Goal: Transaction & Acquisition: Purchase product/service

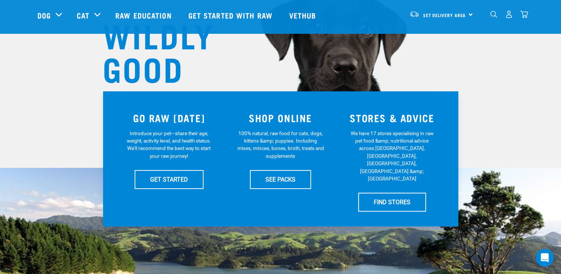
scroll to position [119, 0]
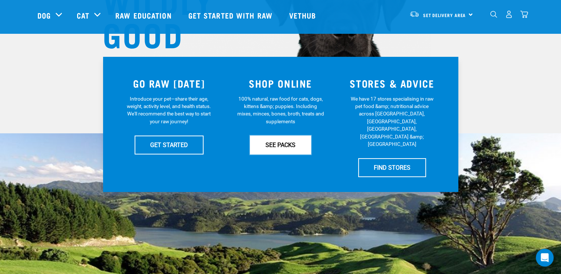
click at [287, 140] on link "SEE PACKS" at bounding box center [280, 144] width 61 height 19
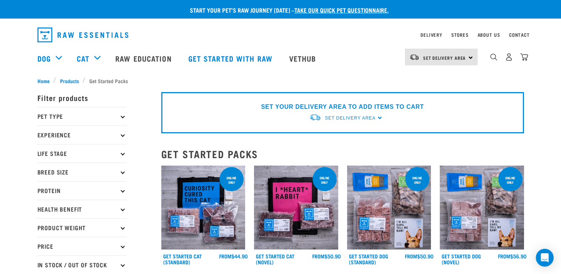
click at [86, 115] on p "Pet Type" at bounding box center [81, 116] width 89 height 19
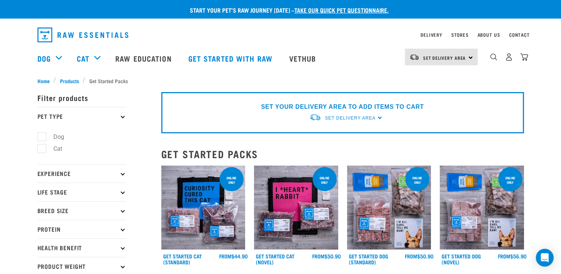
click at [52, 136] on label "Dog" at bounding box center [55, 136] width 26 height 9
click at [42, 136] on input "Dog" at bounding box center [39, 135] width 5 height 5
checkbox input "true"
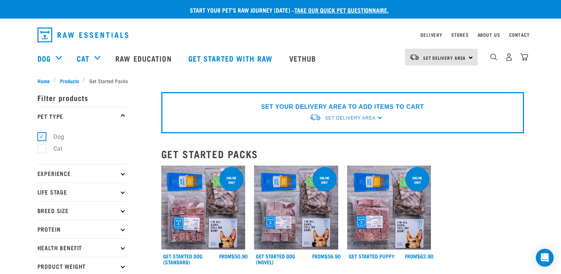
click at [123, 174] on icon at bounding box center [123, 173] width 4 height 4
click at [42, 205] on label "Experienced Raw Feeder" at bounding box center [81, 205] width 78 height 9
click at [42, 205] on input "Experienced Raw Feeder" at bounding box center [39, 204] width 5 height 5
checkbox input "true"
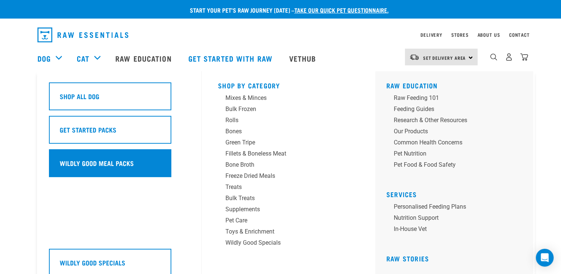
click at [99, 159] on h5 "Wildly Good Meal Packs" at bounding box center [97, 163] width 74 height 10
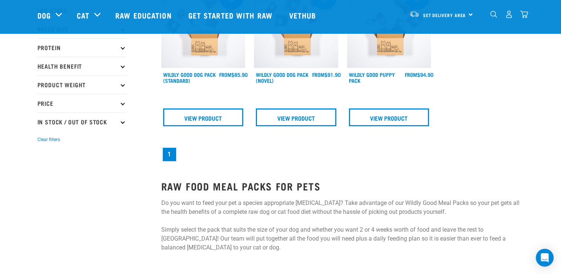
scroll to position [125, 0]
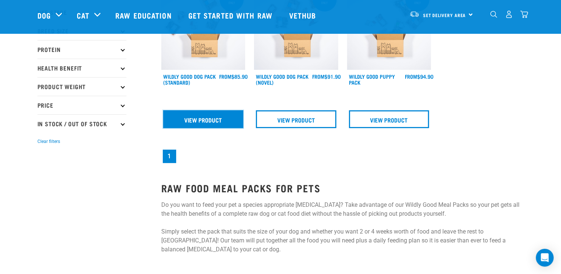
click at [195, 115] on link "View Product" at bounding box center [203, 119] width 80 height 18
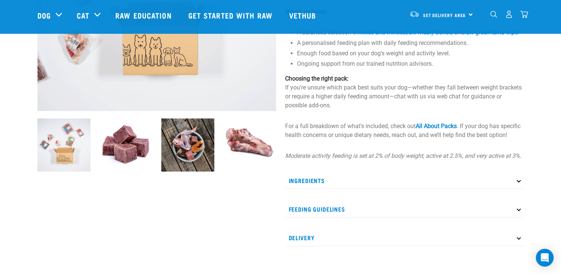
scroll to position [183, 0]
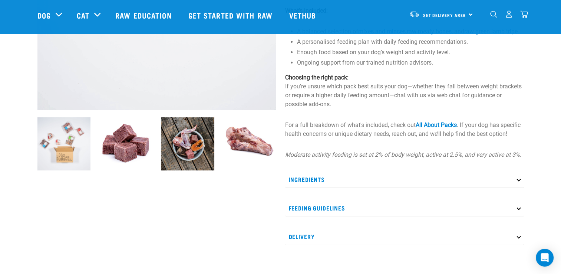
click at [515, 184] on p "Ingredients" at bounding box center [404, 179] width 239 height 17
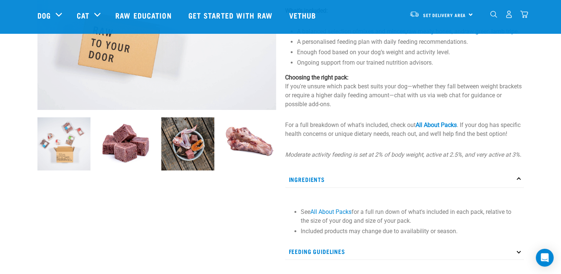
scroll to position [14, 0]
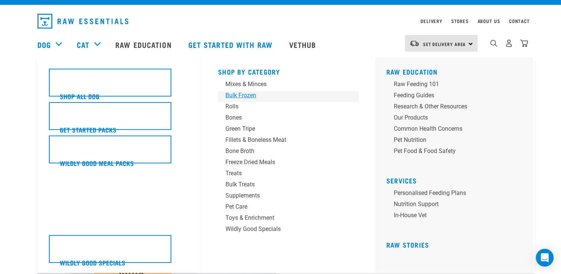
click at [233, 93] on div "Bulk Frozen" at bounding box center [284, 95] width 116 height 9
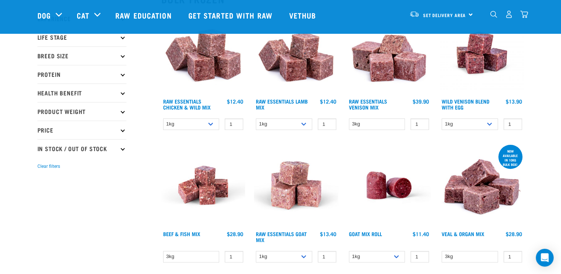
scroll to position [80, 0]
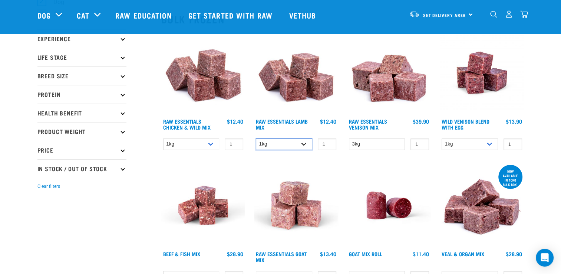
click at [301, 146] on select "1kg 3kg Bulk (10kg)" at bounding box center [284, 143] width 56 height 11
click at [256, 138] on select "1kg 3kg Bulk (10kg)" at bounding box center [284, 143] width 56 height 11
click at [304, 145] on select "1kg 3kg Bulk (10kg)" at bounding box center [284, 143] width 56 height 11
click at [256, 138] on select "1kg 3kg Bulk (10kg)" at bounding box center [284, 143] width 56 height 11
click at [308, 143] on select "1kg 3kg Bulk (10kg)" at bounding box center [284, 143] width 56 height 11
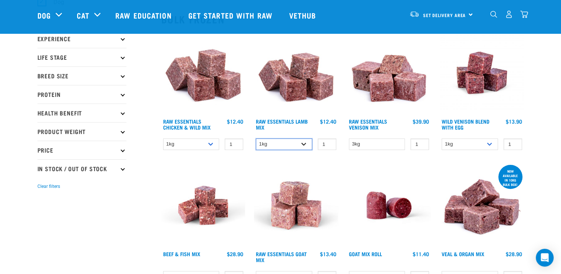
select select "341961"
click at [256, 138] on select "1kg 3kg Bulk (10kg)" at bounding box center [284, 143] width 56 height 11
